Goal: Task Accomplishment & Management: Manage account settings

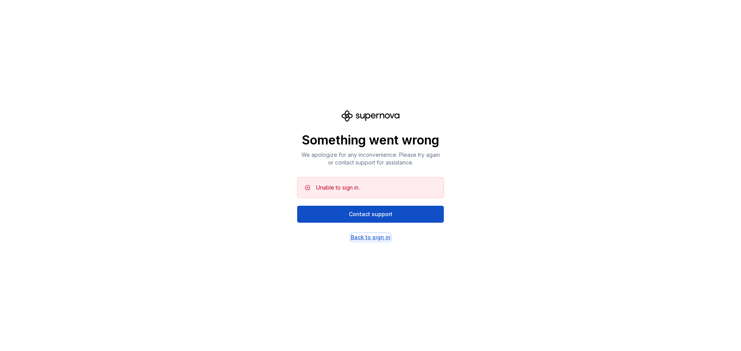
drag, startPoint x: 360, startPoint y: 238, endPoint x: 352, endPoint y: 240, distance: 8.8
click at [360, 238] on div "Back to sign in" at bounding box center [371, 238] width 40 height 8
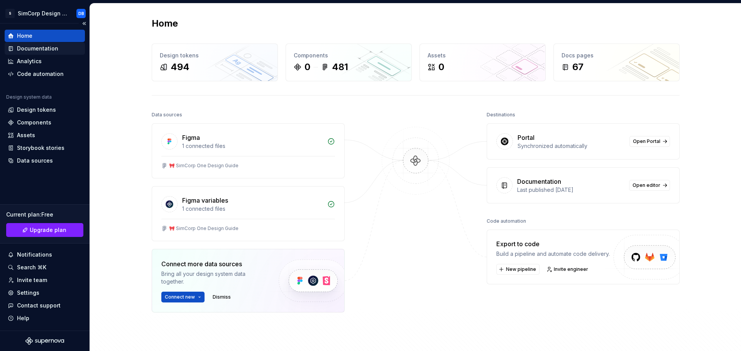
click at [35, 48] on div "Documentation" at bounding box center [37, 49] width 41 height 8
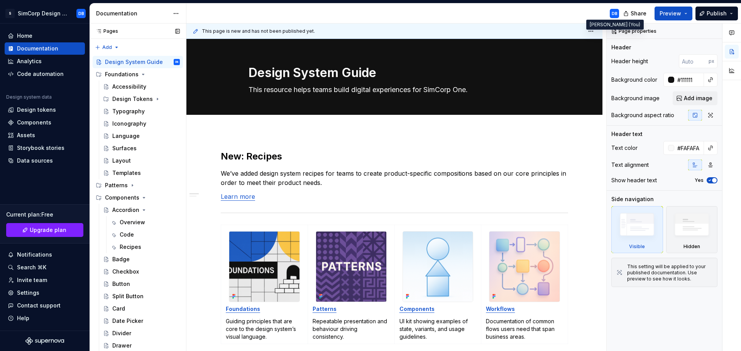
click at [614, 16] on div "DB" at bounding box center [615, 13] width 6 height 6
click at [184, 13] on div "Documentation" at bounding box center [138, 13] width 96 height 20
click at [172, 14] on html "S SimCorp Design System DB Home Documentation Analytics Code automation Design …" at bounding box center [370, 175] width 741 height 351
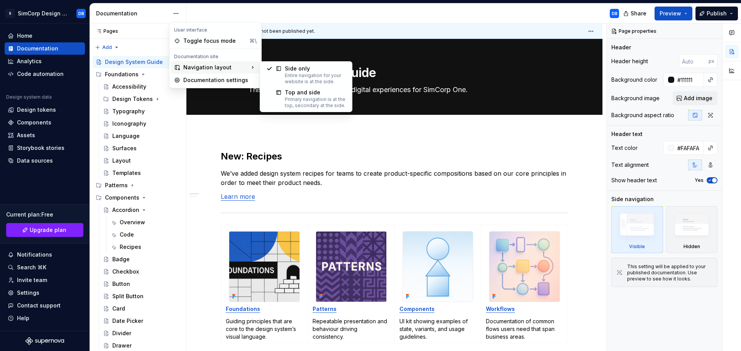
click at [259, 11] on html "S SimCorp Design System DB Home Documentation Analytics Code automation Design …" at bounding box center [370, 175] width 741 height 351
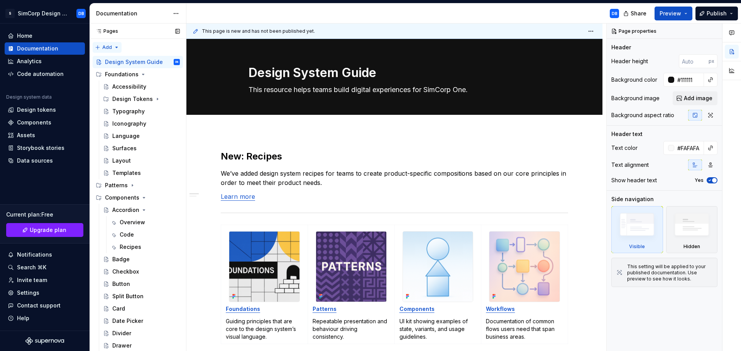
click at [115, 47] on div "Pages Pages Add Accessibility guide for tree Page tree. Navigate the tree with …" at bounding box center [138, 189] width 96 height 331
drag, startPoint x: 150, startPoint y: 99, endPoint x: 144, endPoint y: 98, distance: 6.2
click at [141, 98] on div "Design Tokens" at bounding box center [130, 99] width 37 height 8
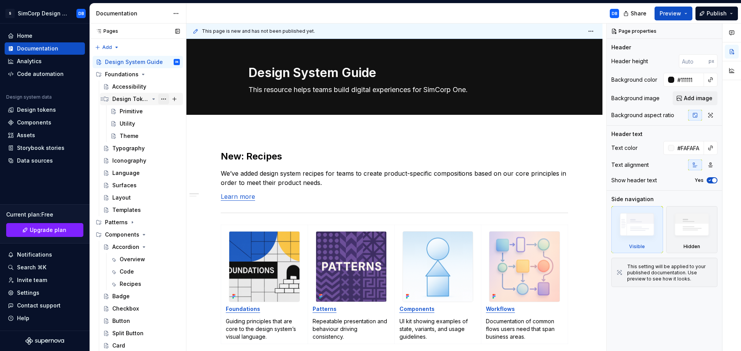
click at [159, 100] on button "Page tree" at bounding box center [163, 99] width 11 height 11
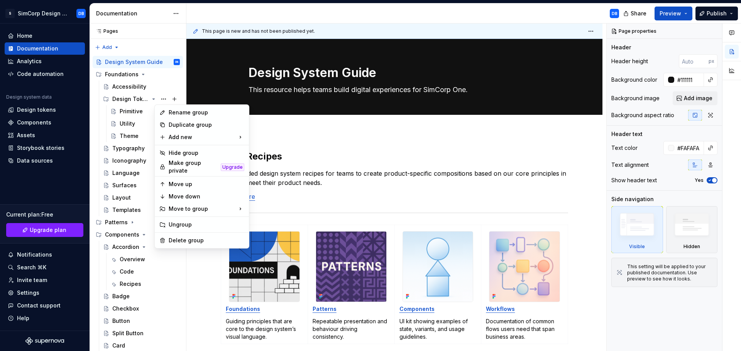
click at [193, 81] on html "S SimCorp Design System DB Home Documentation Analytics Code automation Design …" at bounding box center [370, 175] width 741 height 351
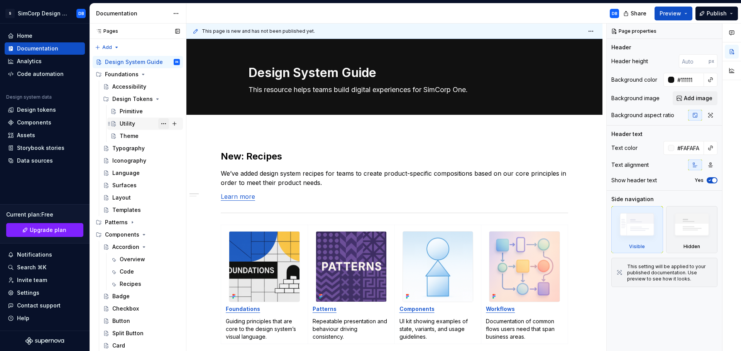
click at [159, 121] on button "Page tree" at bounding box center [163, 123] width 11 height 11
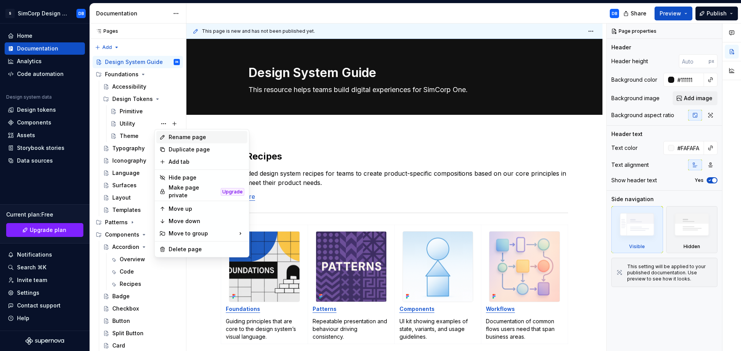
click at [179, 138] on div "Rename page" at bounding box center [207, 137] width 76 height 8
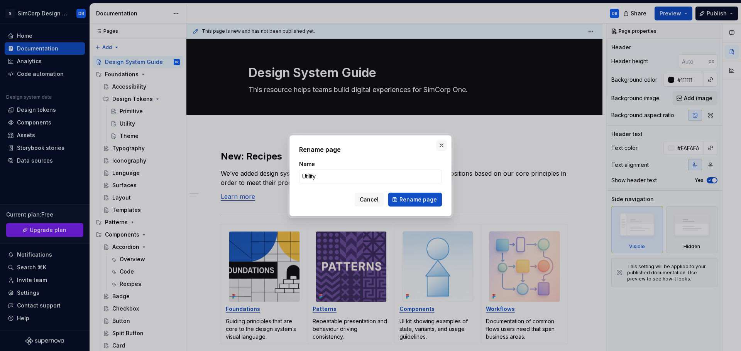
click at [441, 148] on button "button" at bounding box center [441, 145] width 11 height 11
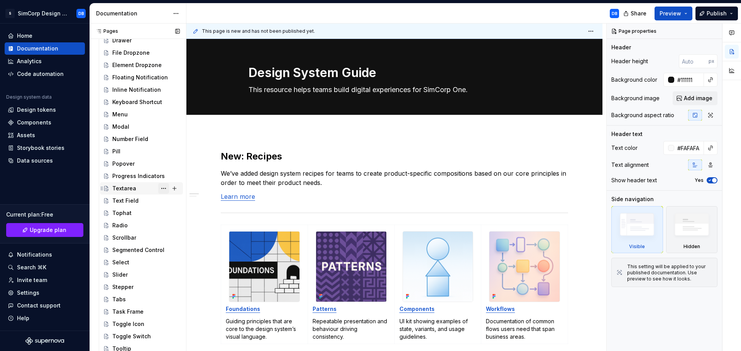
scroll to position [382, 0]
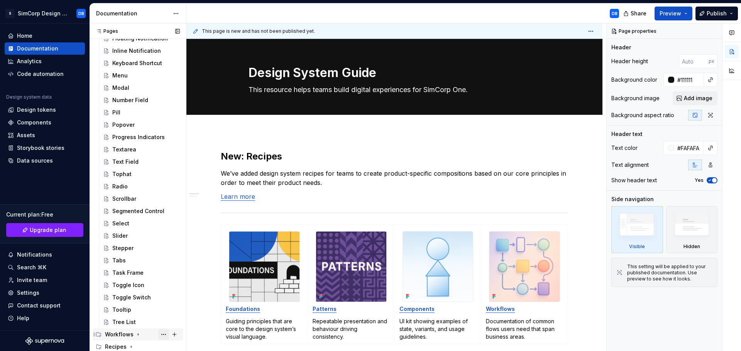
click at [160, 334] on button "Page tree" at bounding box center [163, 335] width 11 height 11
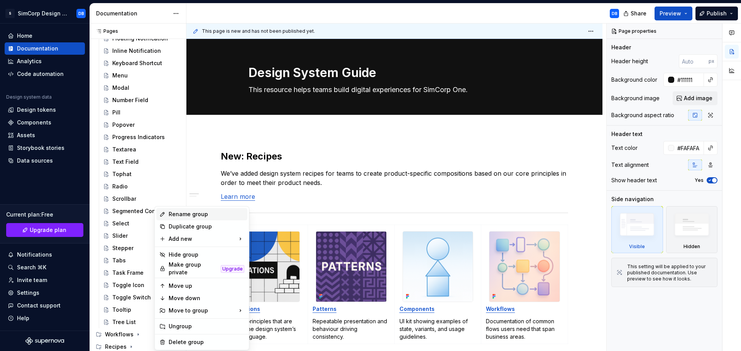
click at [188, 215] on div "Rename group" at bounding box center [207, 215] width 76 height 8
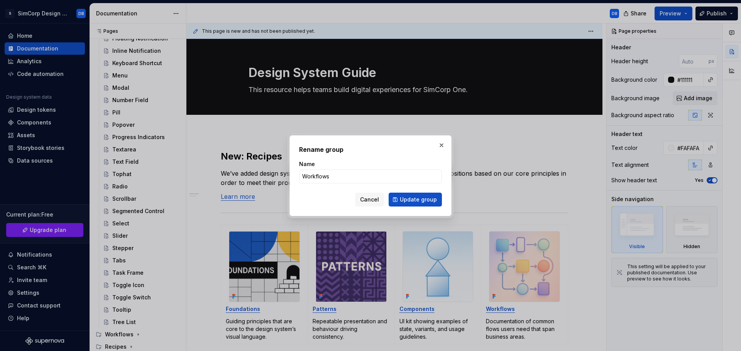
type textarea "*"
type input "Workflows"
click at [310, 178] on input "Workflows" at bounding box center [370, 177] width 143 height 14
type input "Quantum Growthed Fund"
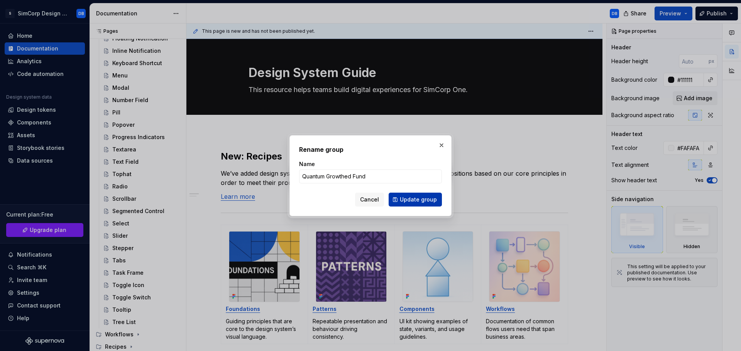
click at [407, 198] on span "Update group" at bounding box center [418, 200] width 37 height 8
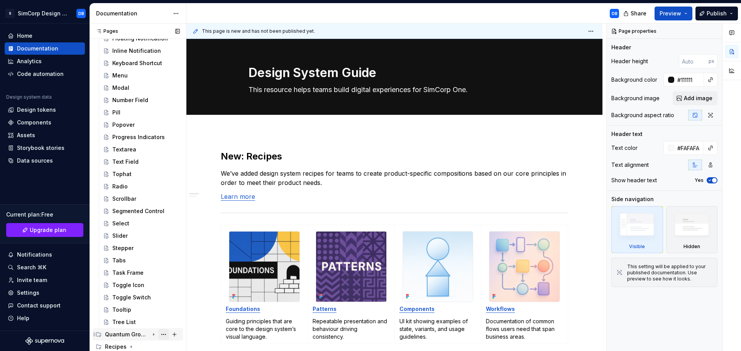
click at [163, 336] on button "Page tree" at bounding box center [163, 335] width 11 height 11
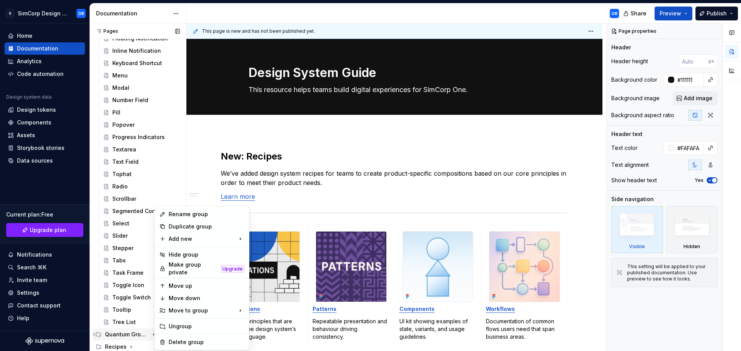
type textarea "*"
click at [184, 215] on div "Rename group" at bounding box center [207, 215] width 76 height 8
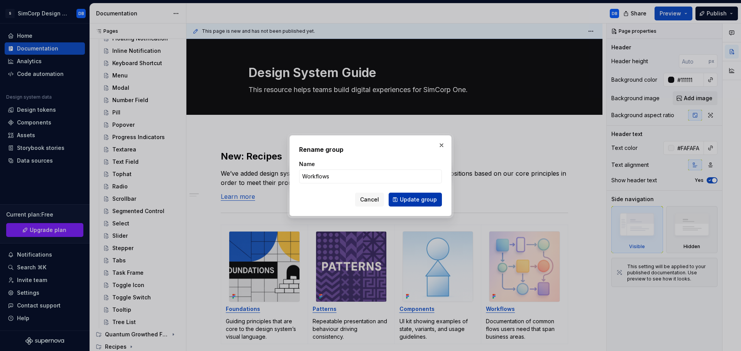
type input "Workflows"
click at [426, 200] on span "Update group" at bounding box center [418, 200] width 37 height 8
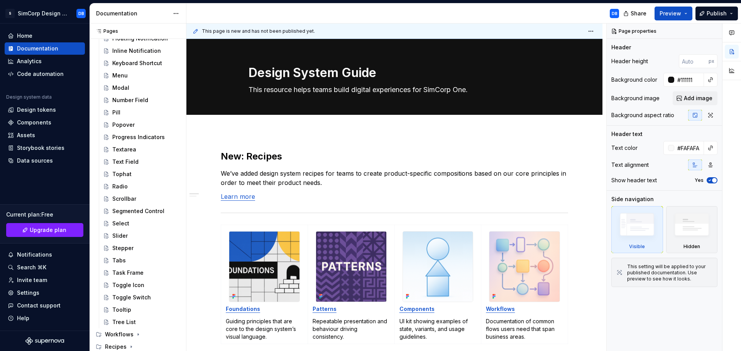
type textarea "*"
